Goal: Task Accomplishment & Management: Complete application form

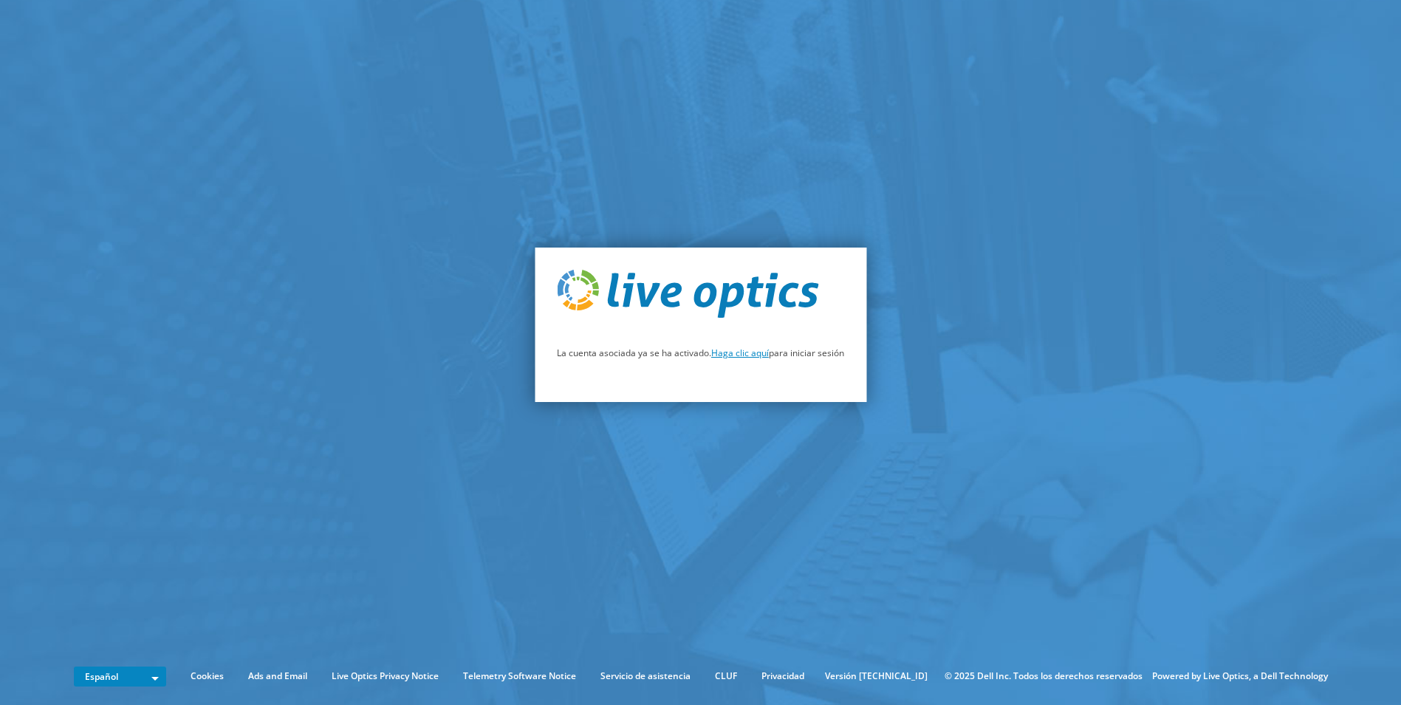
click at [747, 346] on link "Haga clic aquí" at bounding box center [740, 352] width 58 height 13
click at [747, 349] on link "Haga clic aquí" at bounding box center [740, 352] width 58 height 13
click at [747, 354] on link "Haga clic aquí" at bounding box center [740, 352] width 58 height 13
click at [738, 360] on p "La cuenta asociada ya se ha activado. Haga clic aquí para iniciar sesión" at bounding box center [700, 353] width 287 height 16
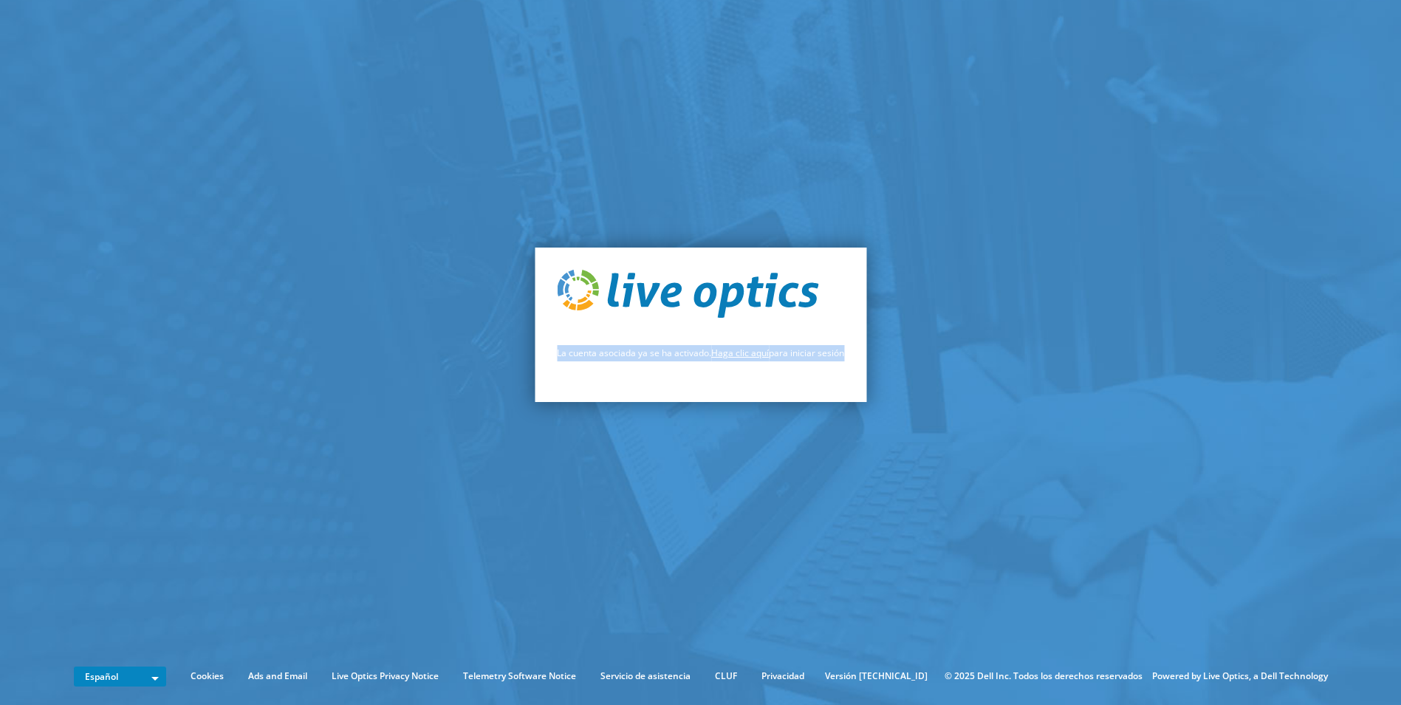
click at [738, 359] on link "Haga clic aquí" at bounding box center [740, 352] width 58 height 13
click at [727, 369] on div "La cuenta asociada ya se ha activado. Haga clic aquí para iniciar sesión" at bounding box center [701, 324] width 332 height 155
click at [744, 354] on link "Haga clic aquí" at bounding box center [740, 352] width 58 height 13
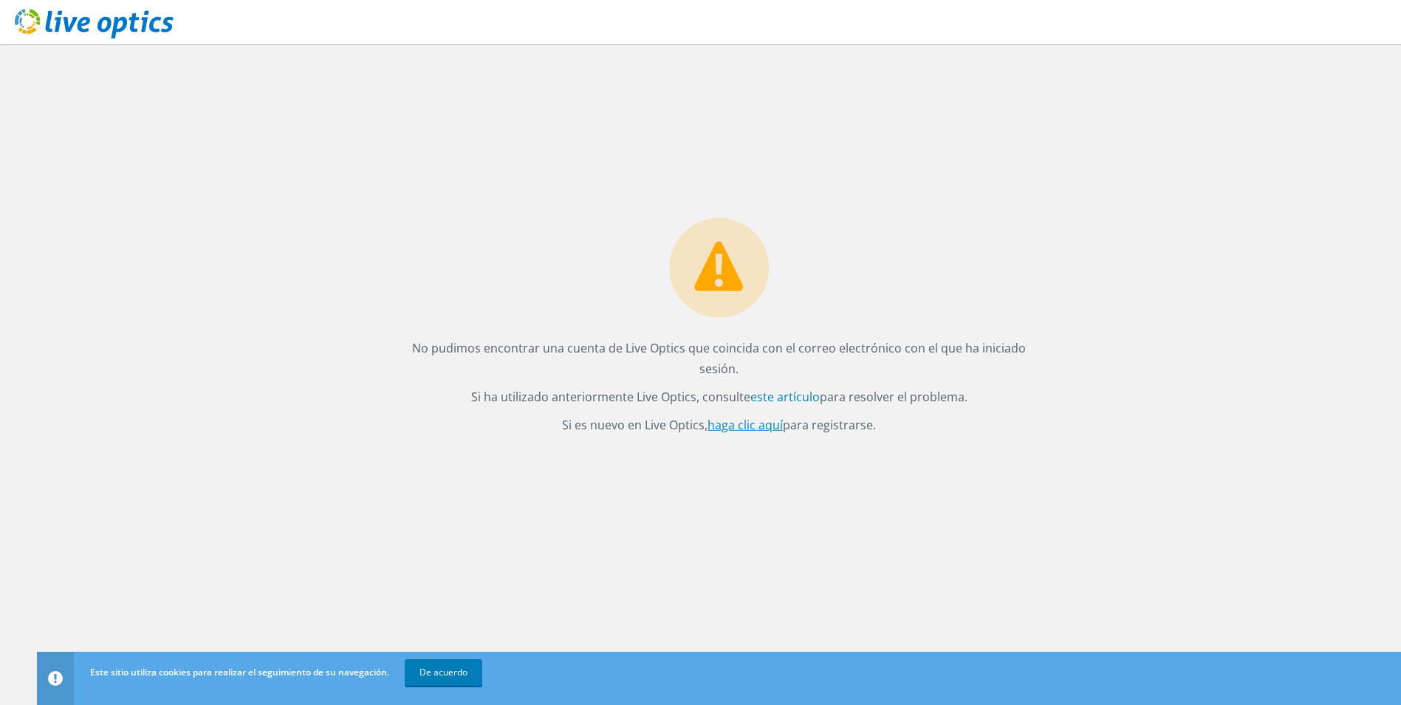
click at [736, 419] on link "haga clic aquí" at bounding box center [744, 425] width 75 height 16
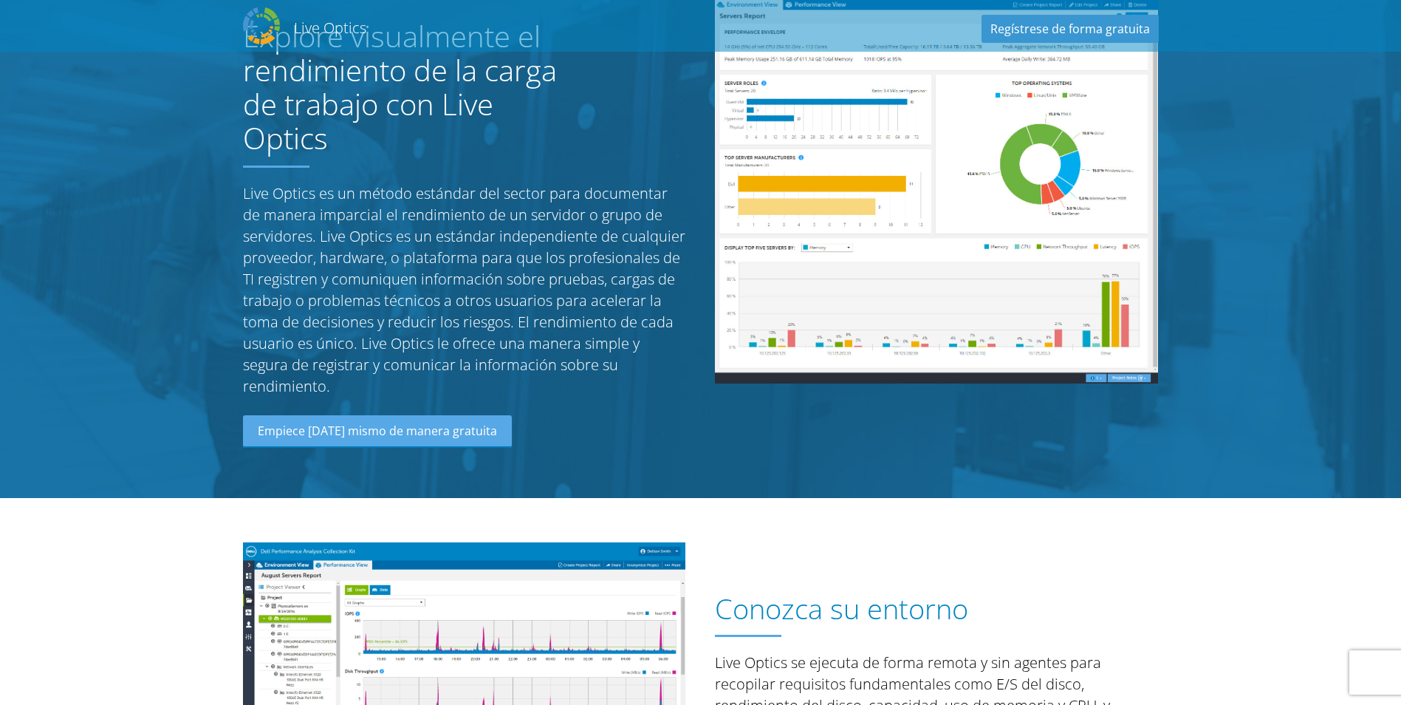
scroll to position [222, 0]
